Goal: Information Seeking & Learning: Learn about a topic

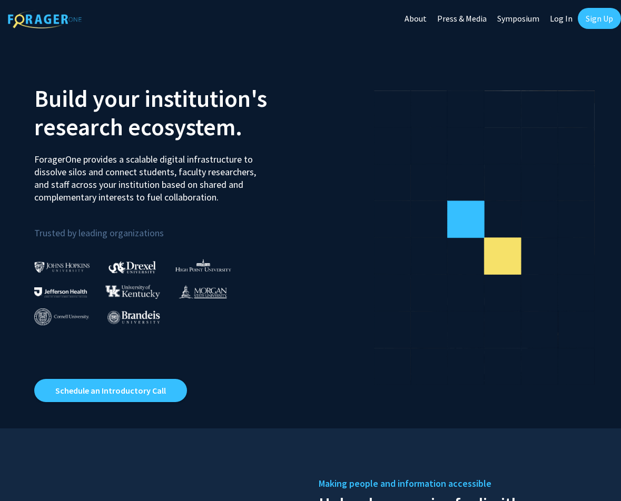
click at [554, 13] on link "Log In" at bounding box center [561, 18] width 33 height 37
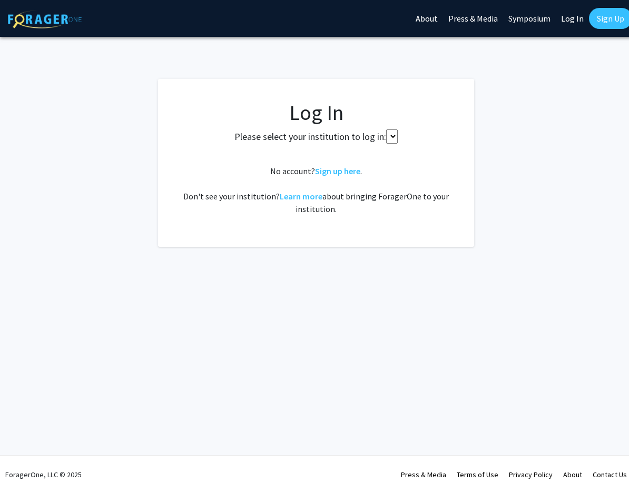
select select
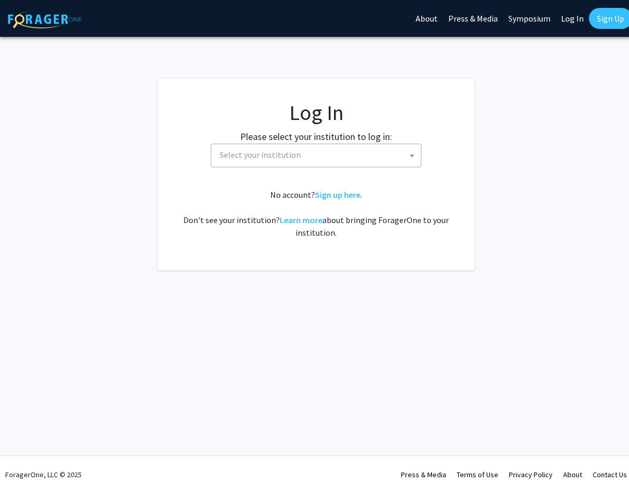
click at [343, 154] on span "Select your institution" at bounding box center [317, 155] width 205 height 22
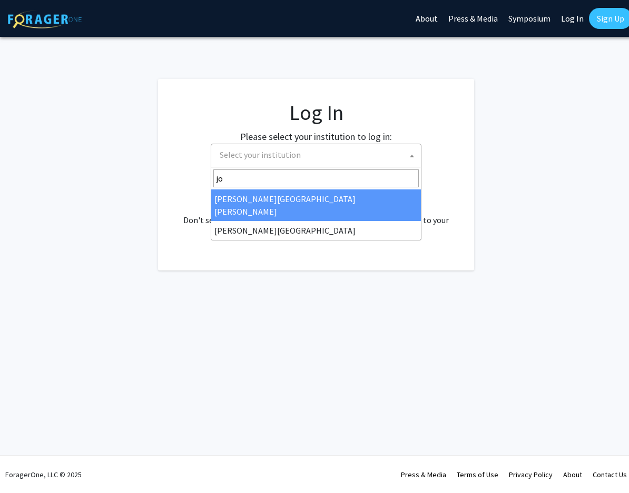
type input "joh"
select select "1"
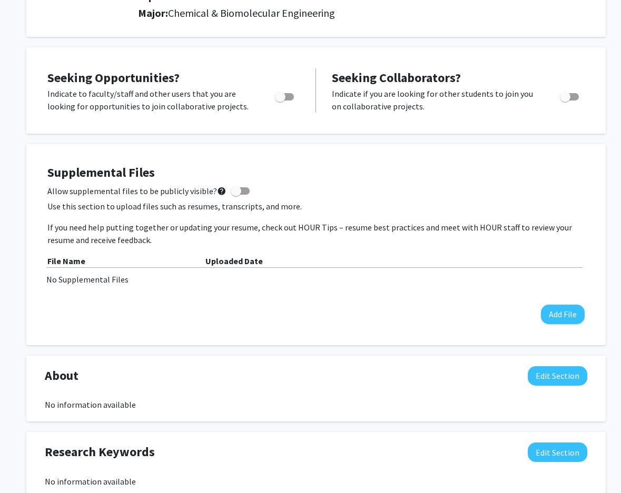
scroll to position [53, 0]
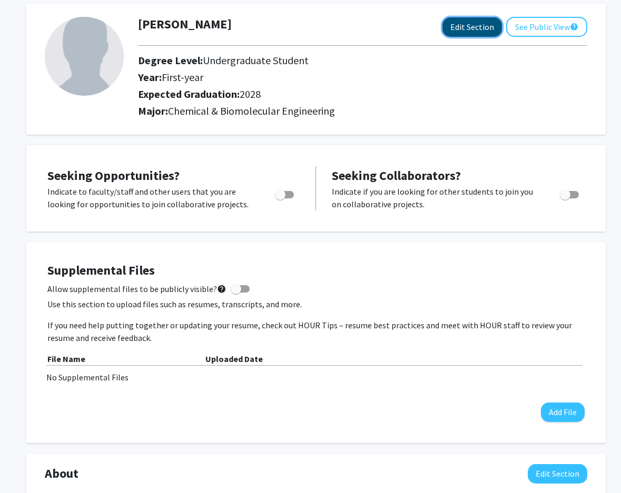
click at [470, 24] on button "Edit Section" at bounding box center [472, 26] width 60 height 19
select select "first-year"
select select "2028"
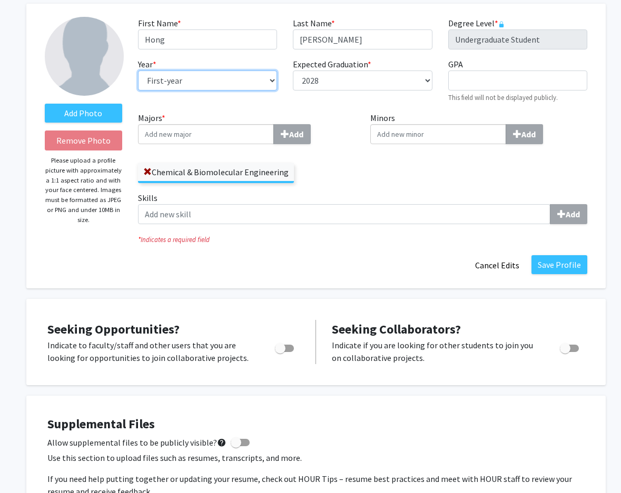
click at [271, 80] on select "--- First-year Sophomore Junior Senior Postbaccalaureate Certificate" at bounding box center [207, 81] width 139 height 20
select select "sophomore"
click at [138, 71] on select "--- First-year Sophomore Junior Senior Postbaccalaureate Certificate" at bounding box center [207, 81] width 139 height 20
click at [363, 181] on div "Minors Add" at bounding box center [478, 152] width 233 height 80
click at [393, 134] on input "Minors Add" at bounding box center [438, 134] width 136 height 20
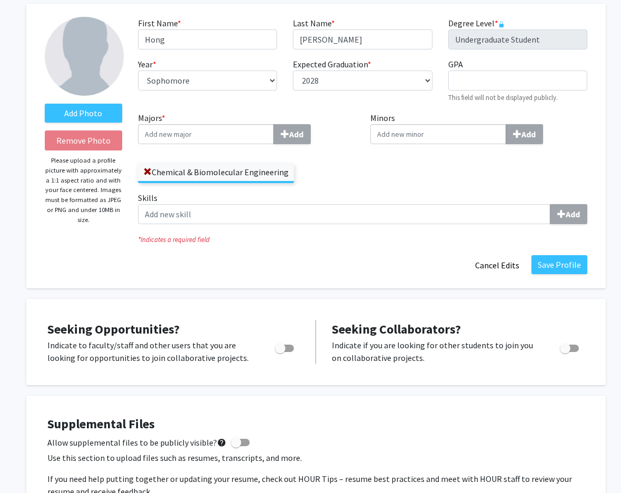
click at [398, 166] on div "Minors Add" at bounding box center [478, 152] width 233 height 80
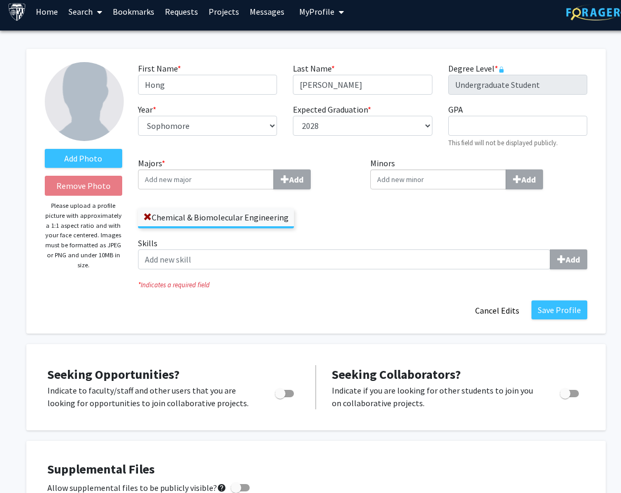
scroll to position [0, 0]
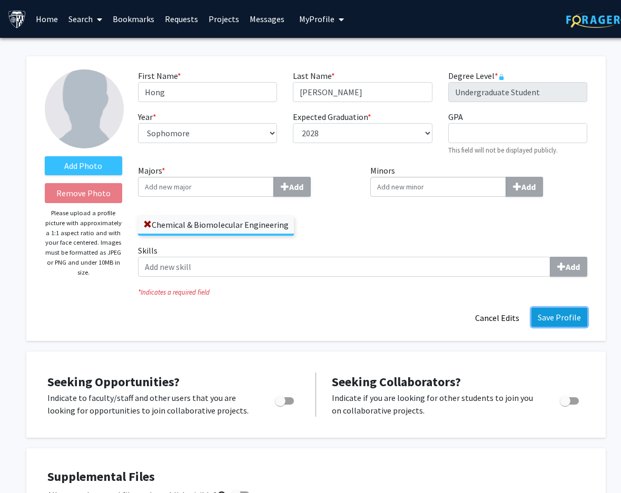
click at [554, 312] on button "Save Profile" at bounding box center [559, 317] width 56 height 19
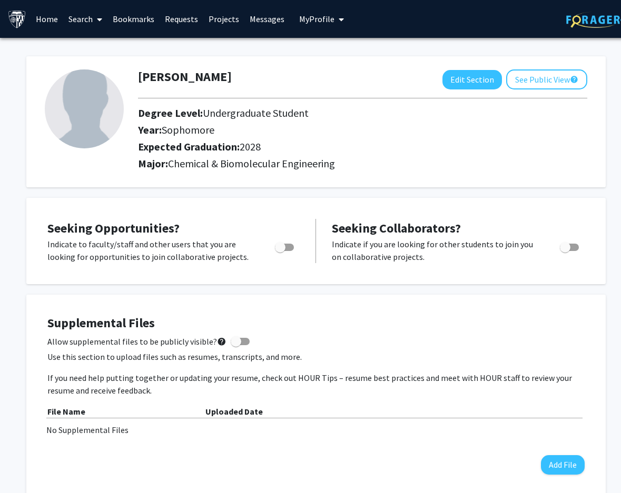
click at [83, 15] on link "Search" at bounding box center [85, 19] width 44 height 37
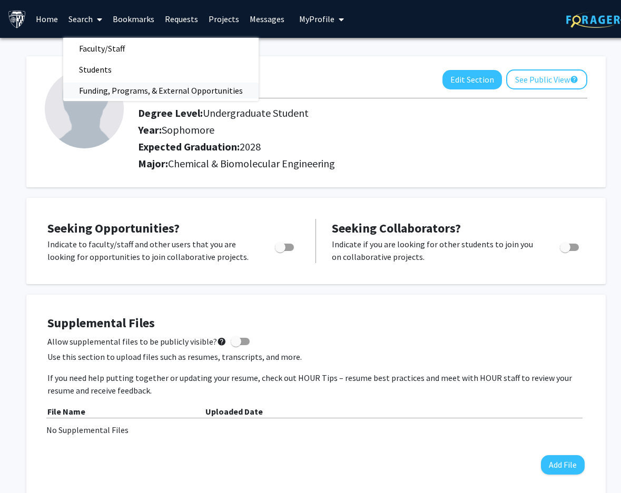
click at [107, 84] on span "Funding, Programs, & External Opportunities" at bounding box center [160, 90] width 195 height 21
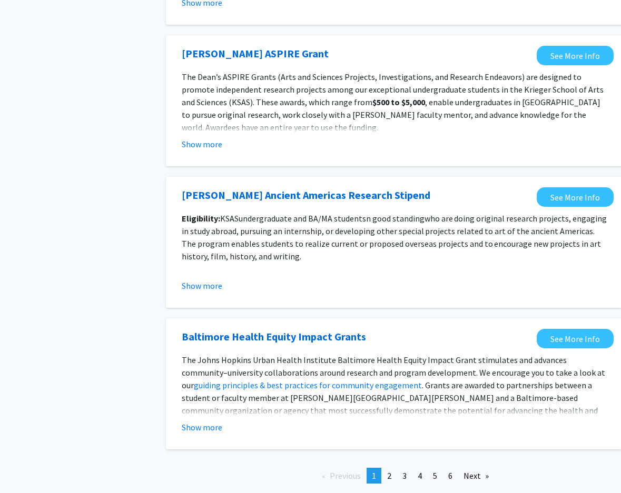
scroll to position [1087, 0]
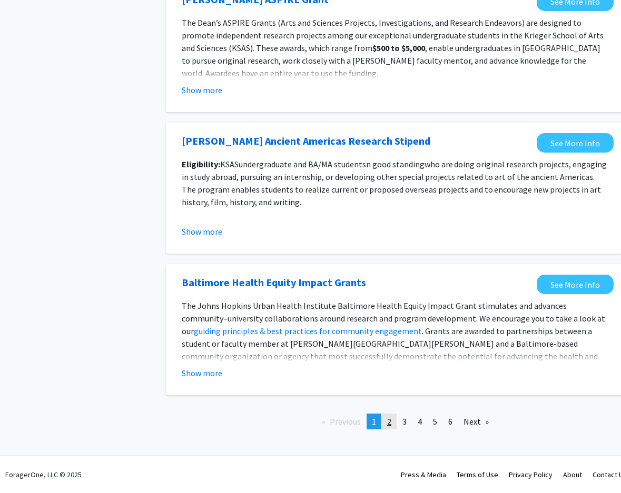
click at [393, 429] on link "page 2" at bounding box center [389, 422] width 15 height 16
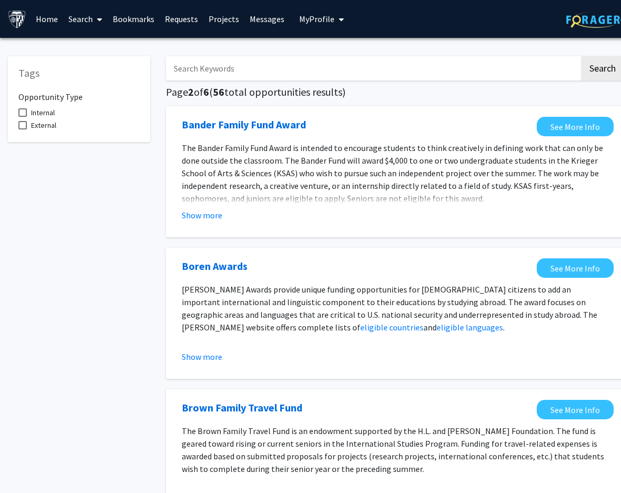
click at [93, 13] on span at bounding box center [97, 19] width 9 height 37
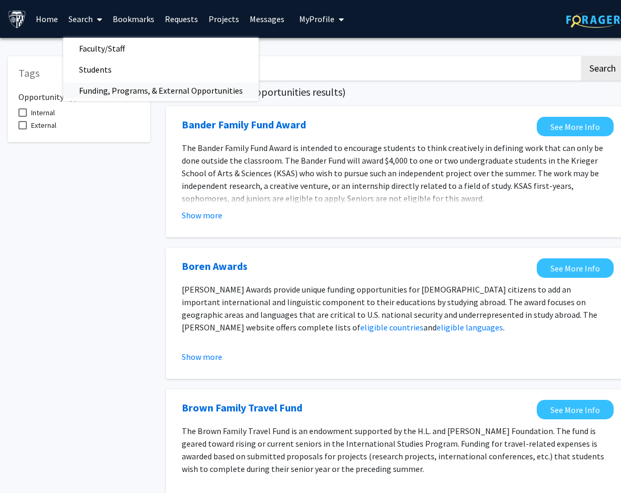
click at [115, 87] on span "Funding, Programs, & External Opportunities" at bounding box center [160, 90] width 195 height 21
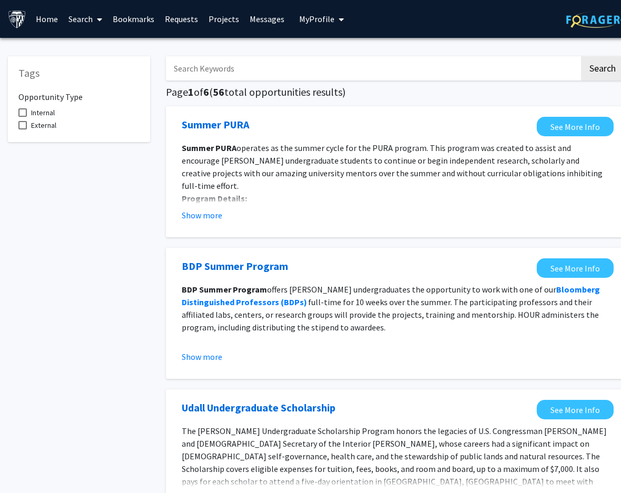
click at [103, 22] on link "Search" at bounding box center [85, 19] width 44 height 37
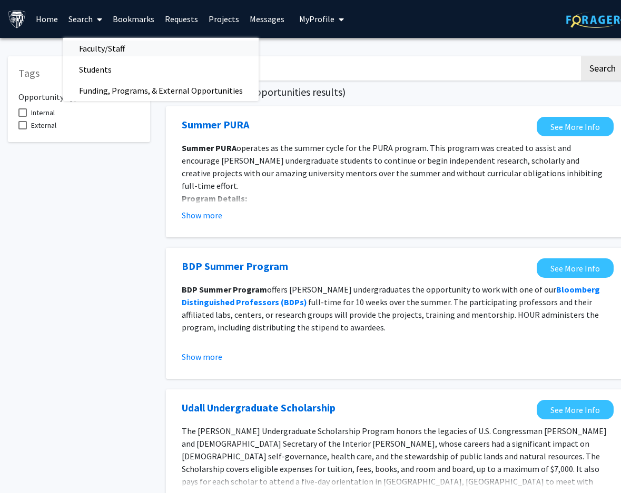
click at [114, 47] on span "Faculty/Staff" at bounding box center [101, 48] width 77 height 21
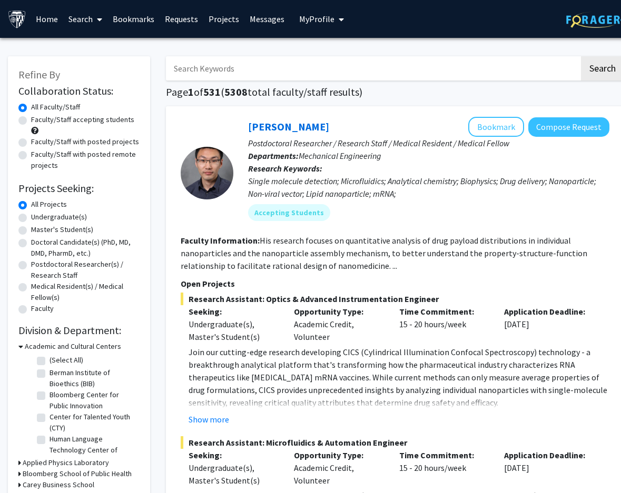
click at [113, 120] on label "Faculty/Staff accepting students" at bounding box center [82, 119] width 103 height 11
click at [38, 120] on input "Faculty/Staff accepting students" at bounding box center [34, 117] width 7 height 7
radio input "true"
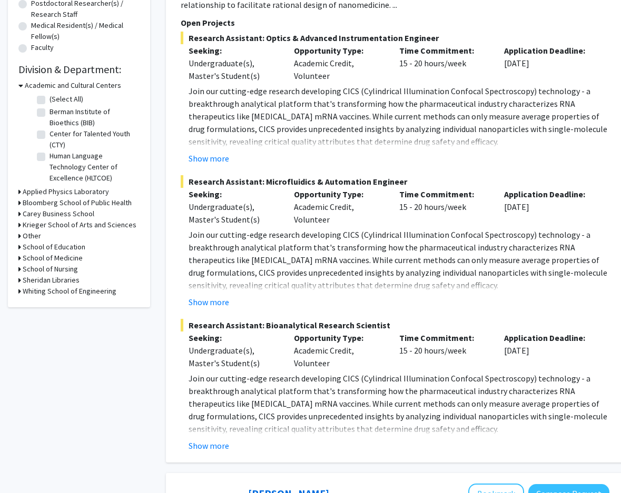
scroll to position [263, 0]
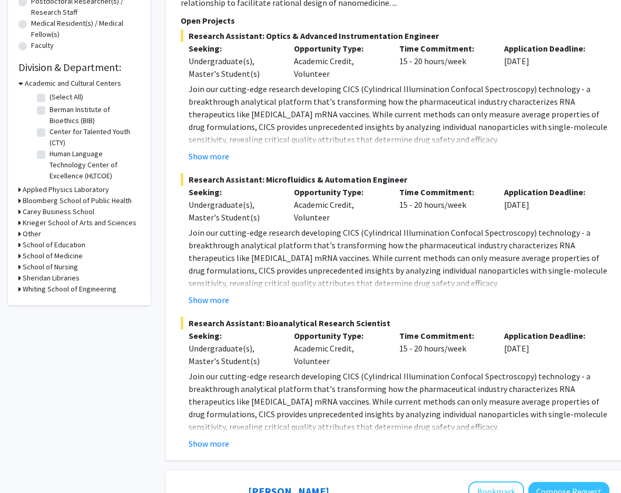
click at [48, 290] on h3 "Whiting School of Engineering" at bounding box center [70, 289] width 94 height 11
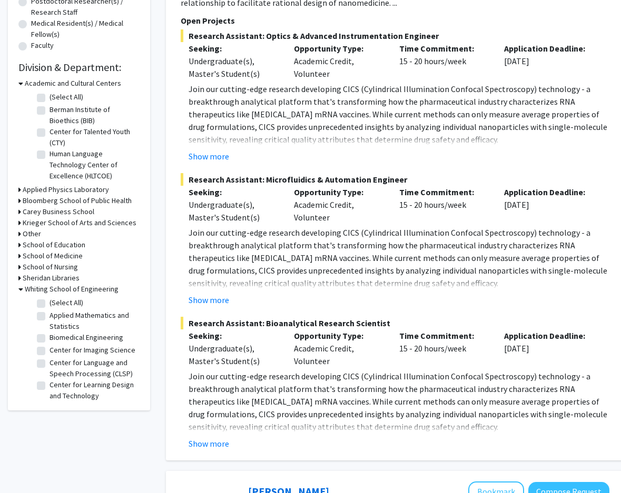
click at [50, 298] on label "(Select All)" at bounding box center [67, 303] width 34 height 11
click at [50, 298] on input "(Select All)" at bounding box center [53, 301] width 7 height 7
checkbox input "true"
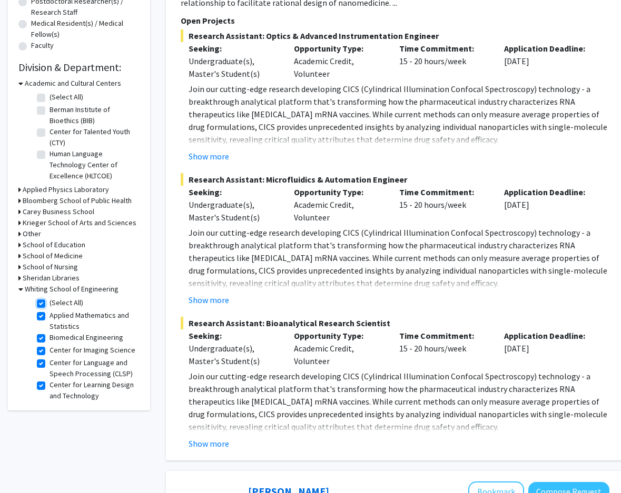
checkbox input "true"
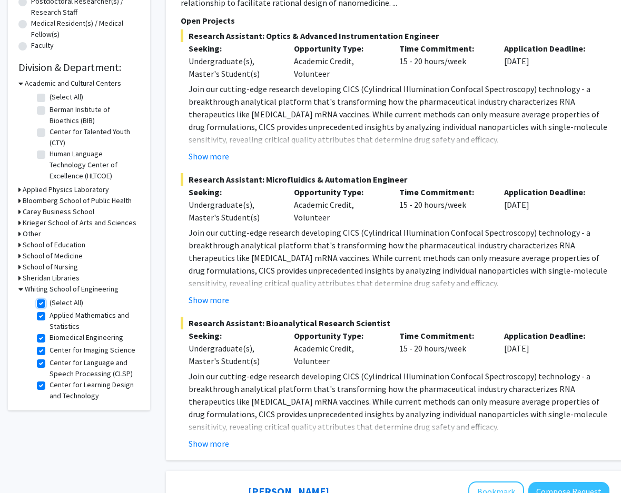
checkbox input "true"
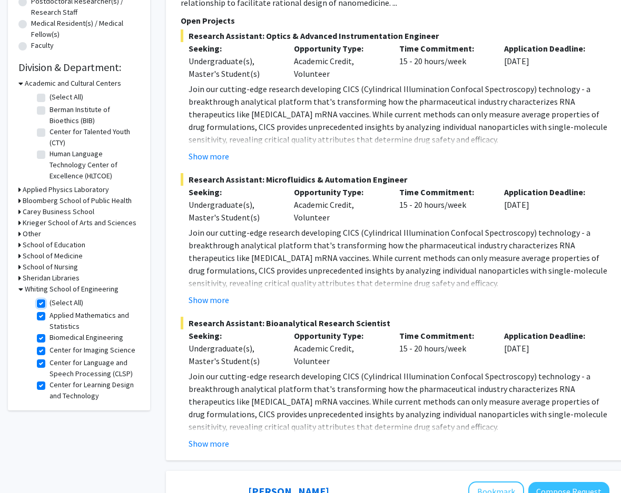
checkbox input "true"
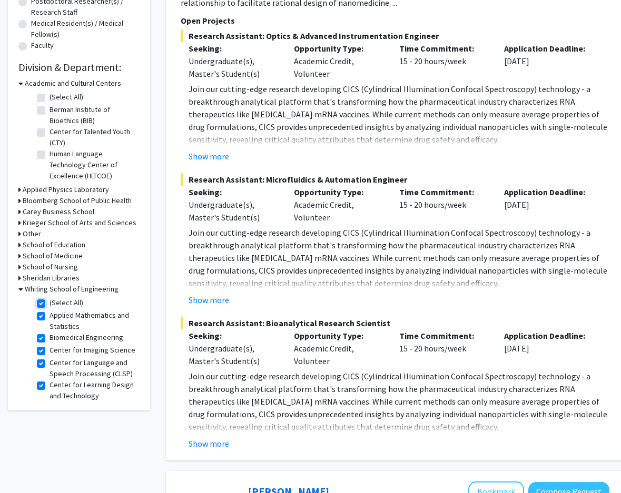
checkbox input "true"
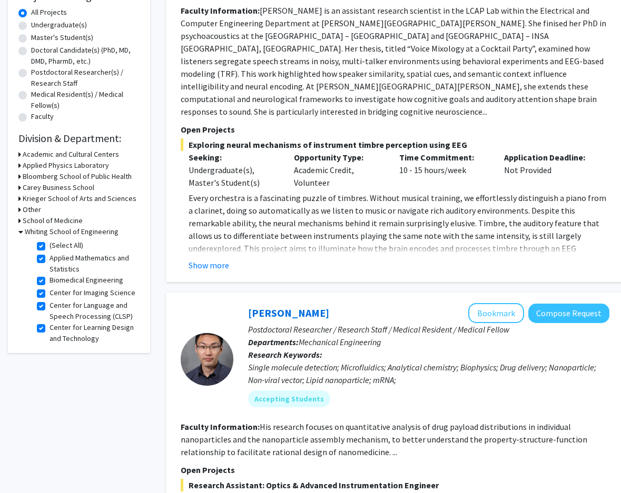
scroll to position [105, 0]
